Goal: Information Seeking & Learning: Understand process/instructions

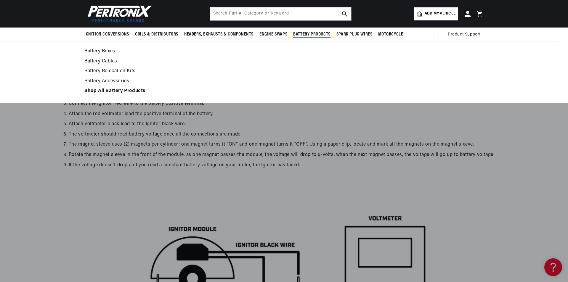
click at [423, 79] on link "Battery Accessories" at bounding box center [283, 81] width 399 height 8
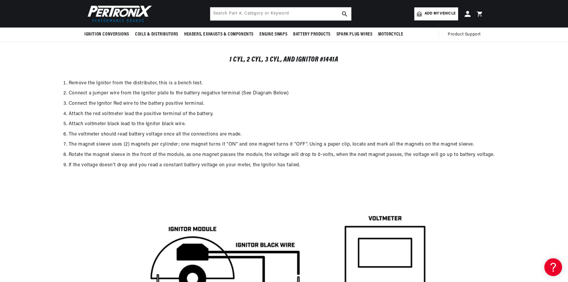
scroll to position [0, 180]
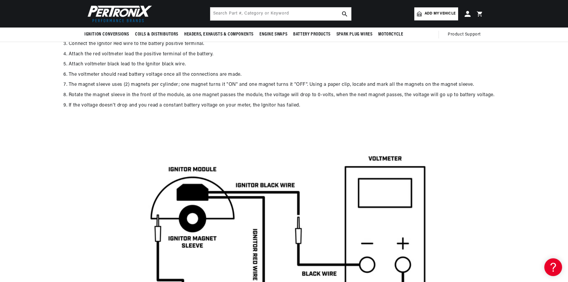
scroll to position [1430, 0]
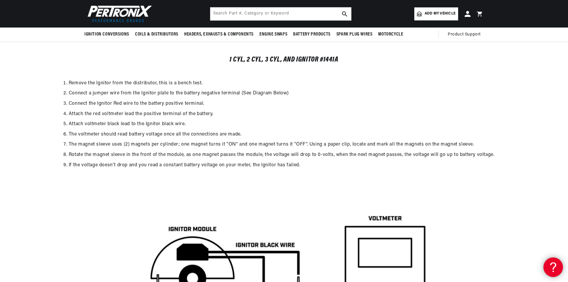
click at [550, 268] on icon at bounding box center [552, 266] width 9 height 44
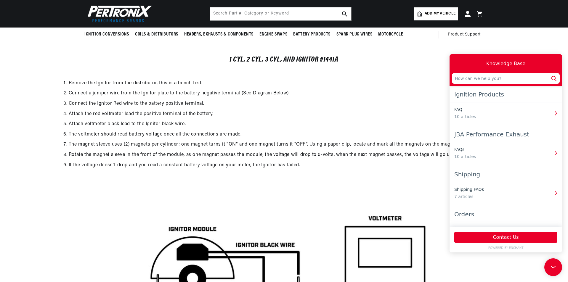
scroll to position [0, 180]
